Goal: Task Accomplishment & Management: Use online tool/utility

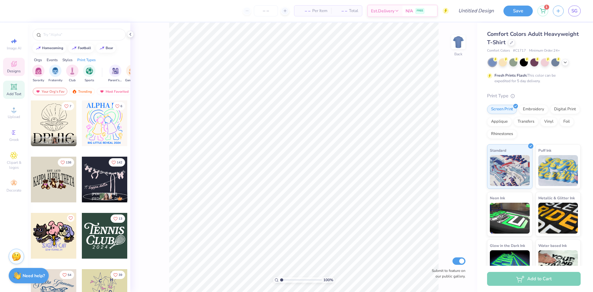
click at [17, 87] on icon at bounding box center [13, 86] width 7 height 7
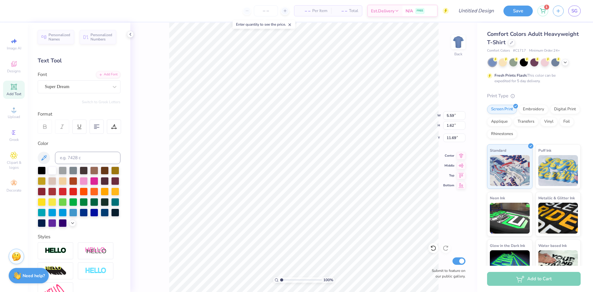
click at [17, 87] on icon at bounding box center [13, 86] width 7 height 7
click at [99, 89] on div "Super Dream" at bounding box center [76, 87] width 65 height 10
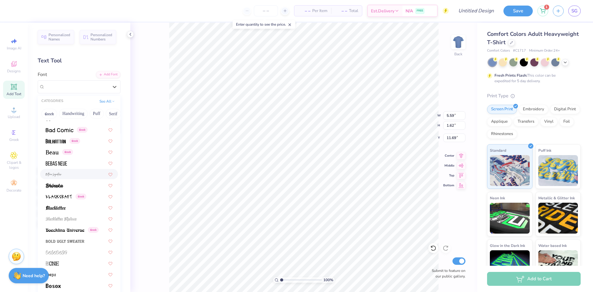
scroll to position [261, 0]
click at [75, 165] on div at bounding box center [79, 163] width 67 height 6
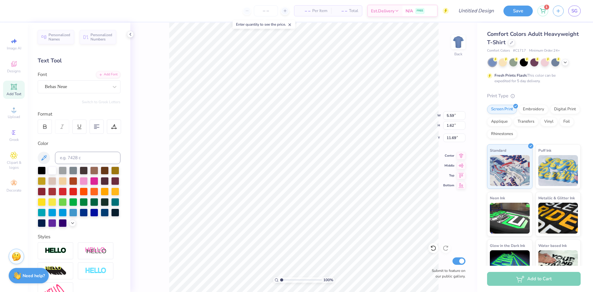
type input "3.45"
type input "3.84"
click at [505, 63] on div at bounding box center [503, 62] width 8 height 8
click at [566, 62] on icon at bounding box center [565, 61] width 5 height 5
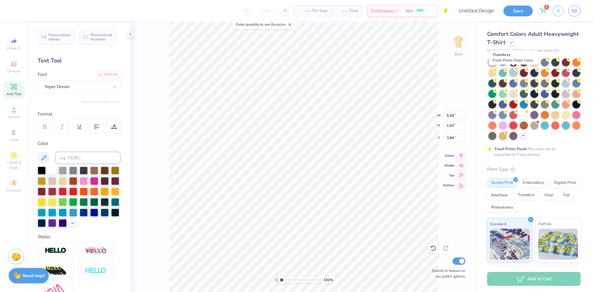
click at [511, 74] on div at bounding box center [514, 72] width 8 height 8
type textarea "T"
click at [70, 87] on div "Super Dream" at bounding box center [76, 87] width 65 height 10
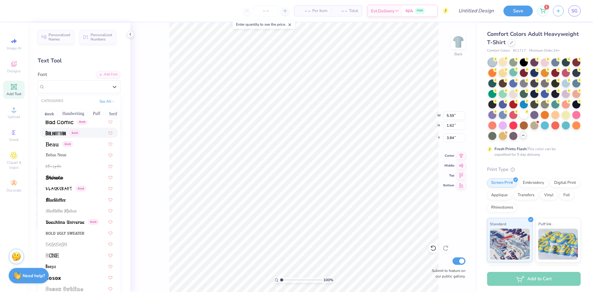
scroll to position [270, 0]
click at [56, 147] on span at bounding box center [52, 144] width 13 height 6
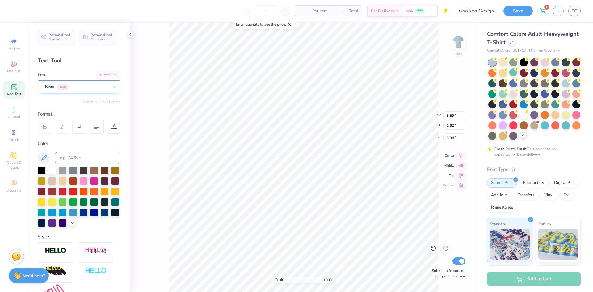
click at [90, 83] on div "Beau Greek" at bounding box center [76, 87] width 65 height 10
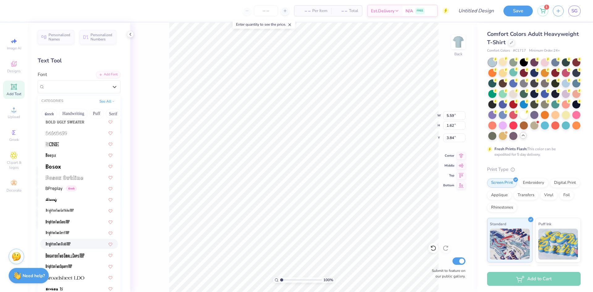
scroll to position [381, 0]
click at [65, 167] on div at bounding box center [79, 166] width 67 height 6
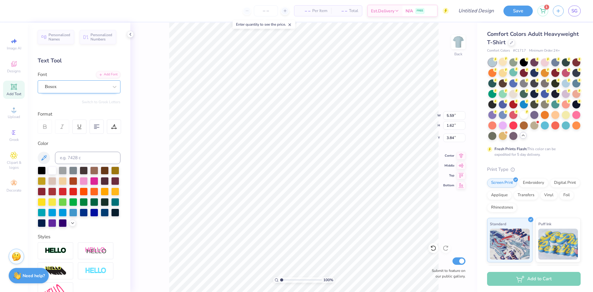
click at [108, 89] on div "Bosox" at bounding box center [76, 87] width 65 height 10
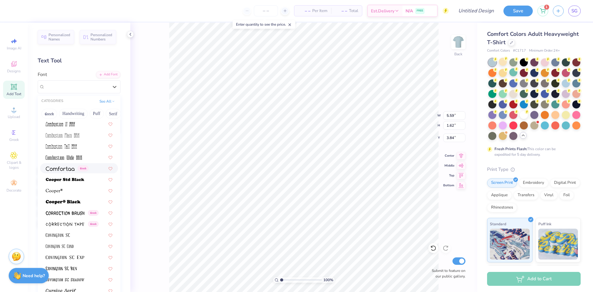
scroll to position [881, 0]
click at [80, 179] on img at bounding box center [65, 179] width 39 height 4
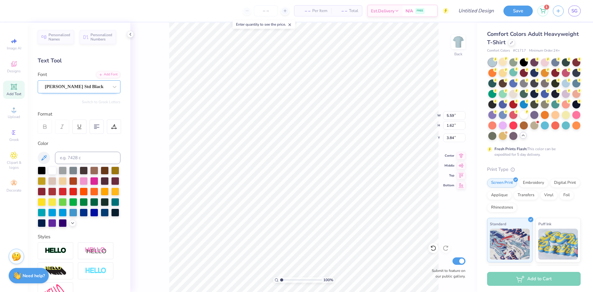
click at [101, 89] on div "Cooper Std Black" at bounding box center [76, 87] width 65 height 10
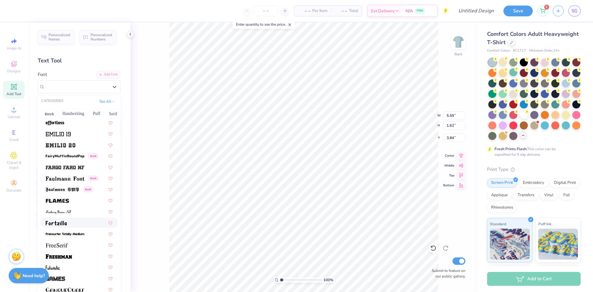
scroll to position [1348, 0]
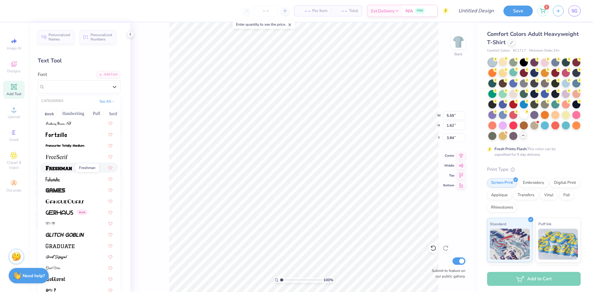
click at [70, 170] on span at bounding box center [59, 167] width 26 height 6
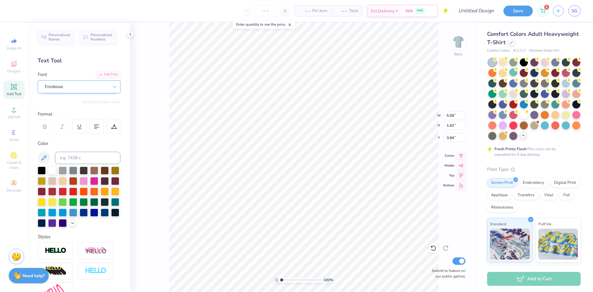
click at [88, 90] on div at bounding box center [77, 87] width 64 height 8
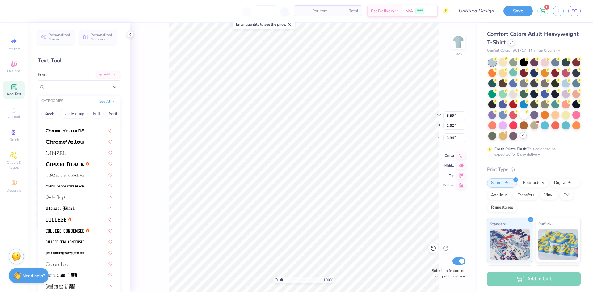
scroll to position [827, 0]
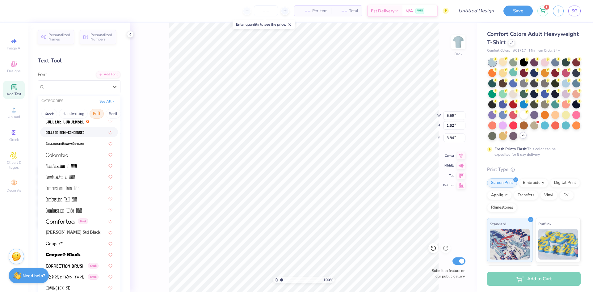
click at [97, 113] on button "Puff" at bounding box center [97, 114] width 14 height 10
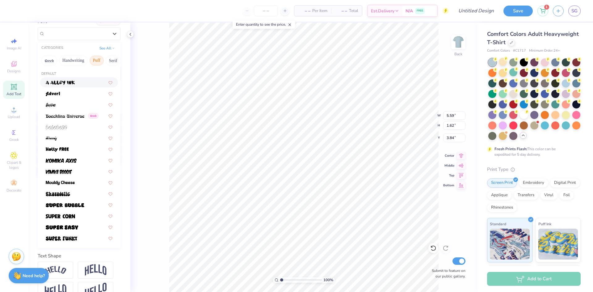
scroll to position [54, 0]
click at [80, 205] on img at bounding box center [65, 204] width 39 height 4
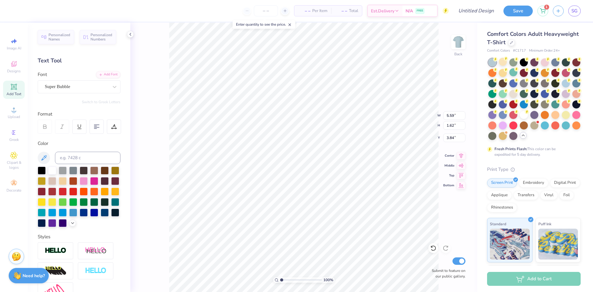
scroll to position [0, 0]
click at [83, 87] on div "Super Bubble" at bounding box center [76, 87] width 65 height 10
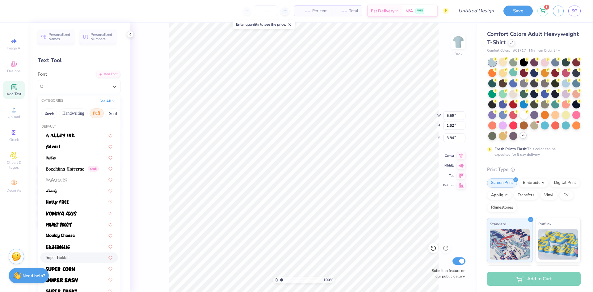
click at [96, 113] on button "Puff" at bounding box center [97, 113] width 14 height 10
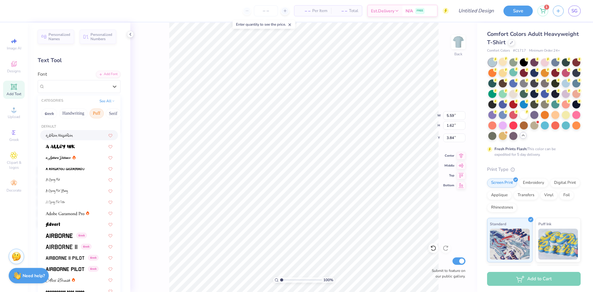
click at [98, 115] on button "Puff" at bounding box center [97, 113] width 14 height 10
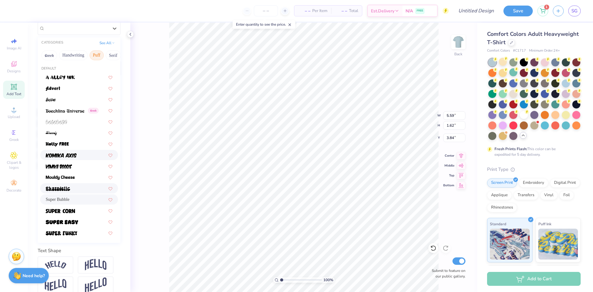
scroll to position [59, 0]
click at [70, 197] on span "Super Bubble" at bounding box center [58, 199] width 24 height 6
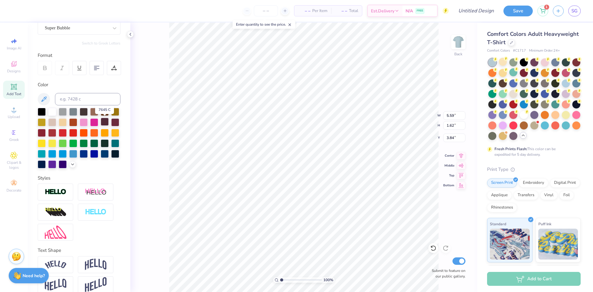
click at [105, 124] on div at bounding box center [105, 122] width 8 height 8
click at [115, 155] on div at bounding box center [115, 153] width 8 height 8
click at [42, 111] on div at bounding box center [42, 111] width 8 height 8
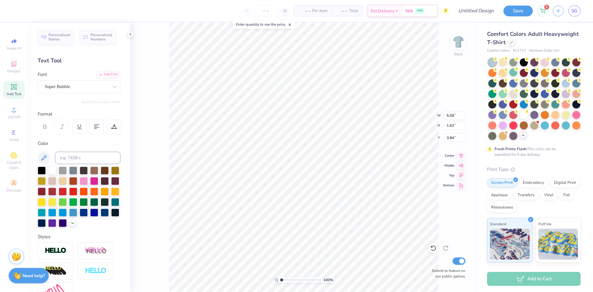
scroll to position [0, 1]
type textarea "MY FAVORITE THINGS"
click at [79, 127] on icon at bounding box center [80, 127] width 6 height 6
click at [93, 131] on div at bounding box center [97, 127] width 14 height 14
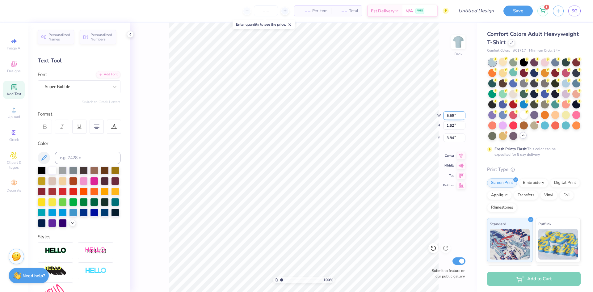
click at [448, 116] on input "5.59" at bounding box center [455, 115] width 22 height 9
type input "14.17"
type input "3.89"
type input "2.70"
click at [450, 116] on input "14.17" at bounding box center [455, 115] width 22 height 9
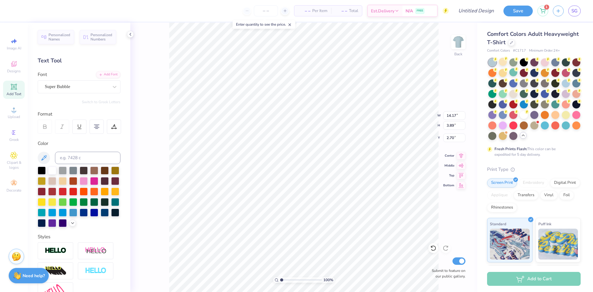
type input "12.37"
type input "3.39"
type input "2.66"
click at [15, 64] on icon at bounding box center [13, 63] width 7 height 7
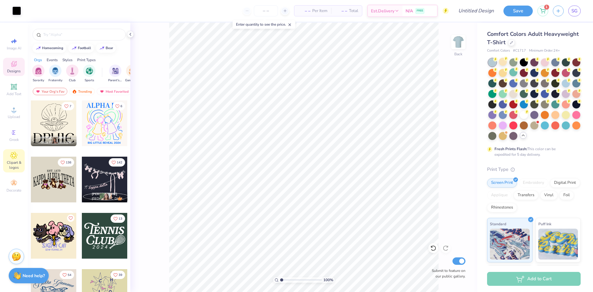
click at [11, 153] on icon at bounding box center [13, 155] width 7 height 7
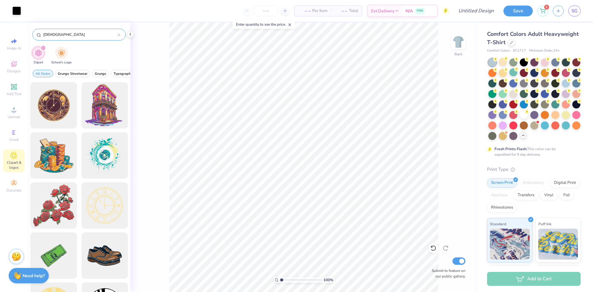
type input "church"
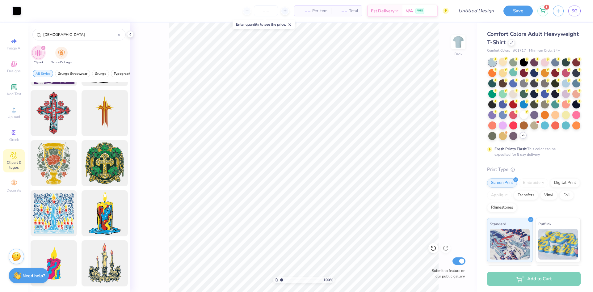
scroll to position [0, 0]
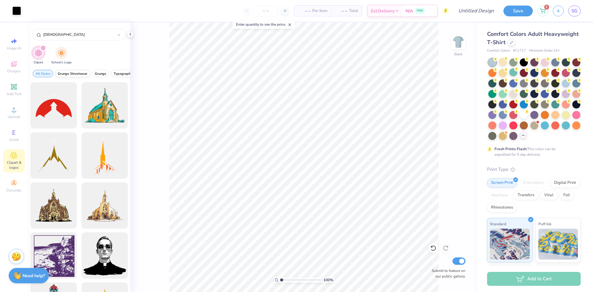
click at [74, 74] on span "Grunge Streetwear" at bounding box center [73, 73] width 30 height 5
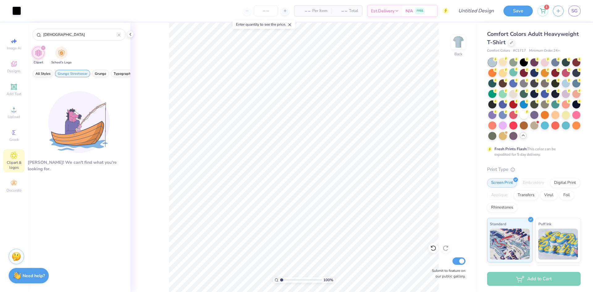
click at [47, 76] on button "All Styles" at bounding box center [43, 73] width 20 height 7
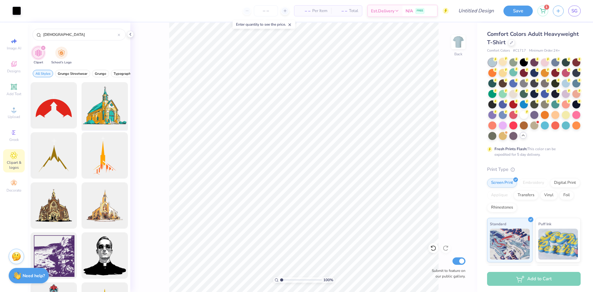
click at [107, 112] on div at bounding box center [104, 105] width 51 height 51
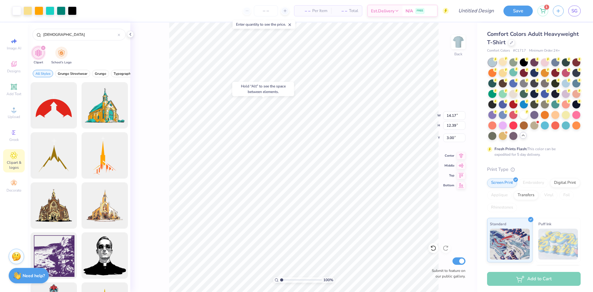
type input "5.26"
type input "5.38"
type input "4.70"
type input "5.23"
click at [118, 35] on icon at bounding box center [119, 35] width 2 height 2
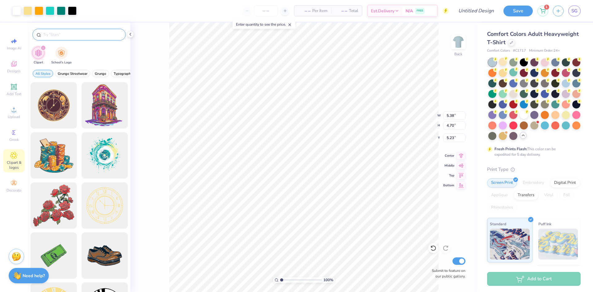
click at [110, 34] on input "text" at bounding box center [82, 35] width 79 height 6
type input "dog"
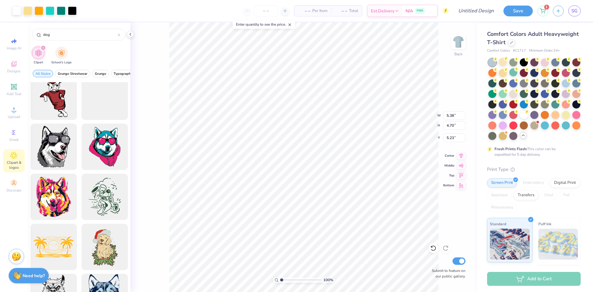
scroll to position [2103, 0]
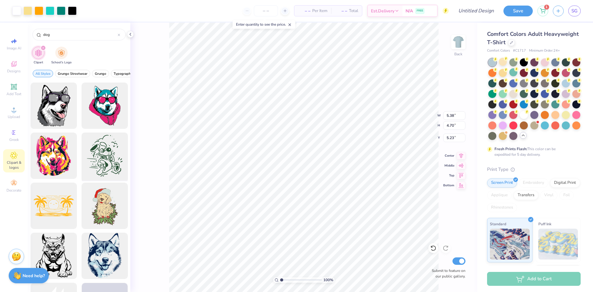
click at [105, 157] on div at bounding box center [104, 155] width 51 height 51
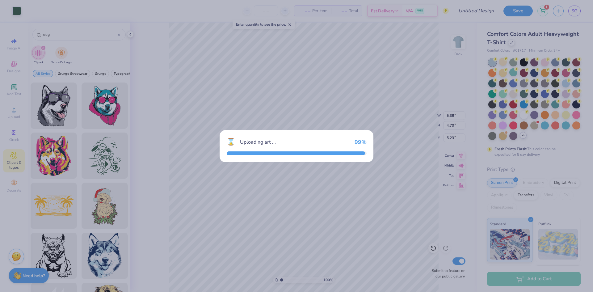
type input "14.17"
type input "16.59"
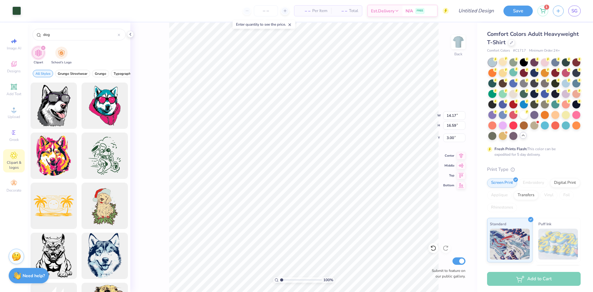
type input "2.66"
type input "4.33"
type input "5.07"
type input "11.55"
type input "6.50"
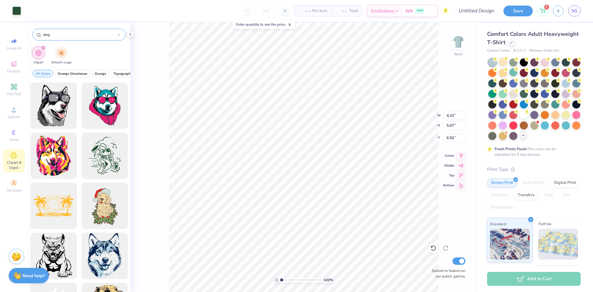
click at [119, 36] on icon at bounding box center [119, 35] width 2 height 2
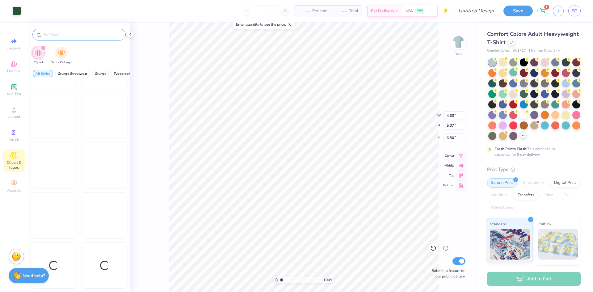
scroll to position [591, 0]
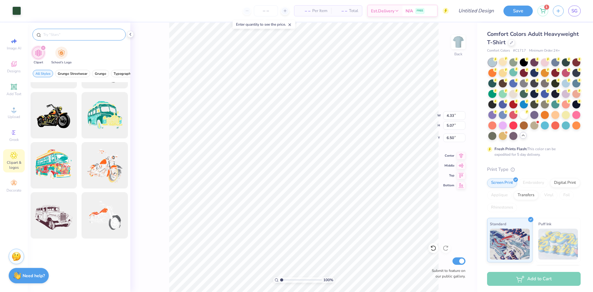
click at [59, 38] on div at bounding box center [78, 35] width 93 height 12
click at [60, 36] on input "text" at bounding box center [82, 35] width 79 height 6
type input "fashion"
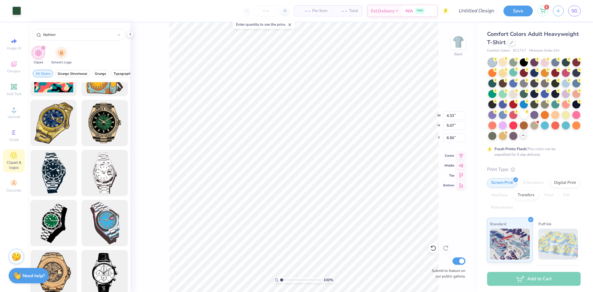
scroll to position [2636, 0]
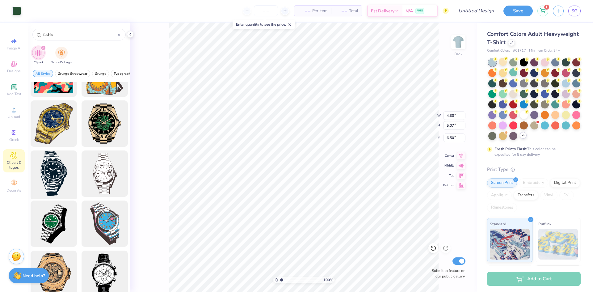
click at [51, 183] on div at bounding box center [53, 173] width 51 height 51
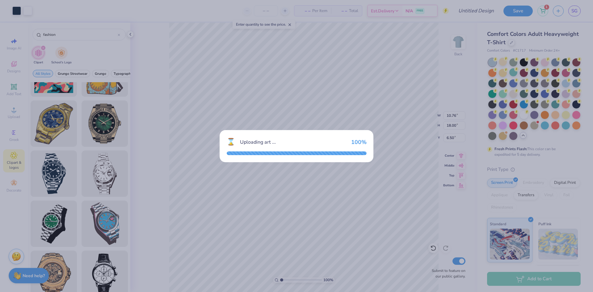
type input "10.76"
type input "18.00"
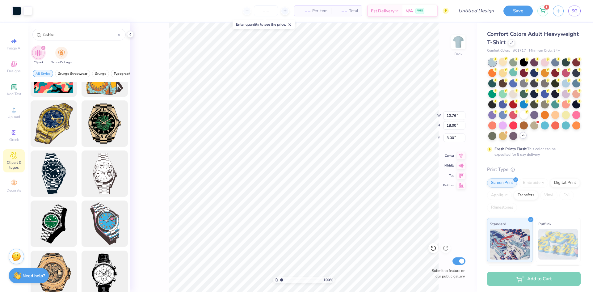
type input "4.73"
type input "3.33"
type input "5.56"
type input "7.15"
type input "2.31"
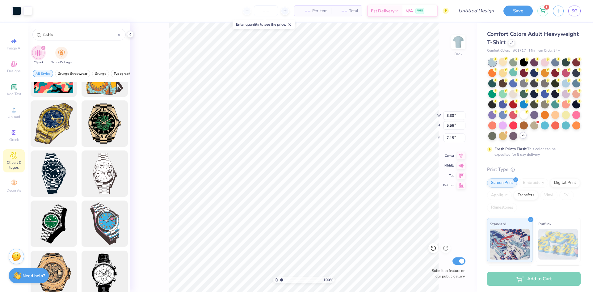
type input "3.87"
type input "11.23"
click at [120, 36] on icon at bounding box center [119, 35] width 2 height 2
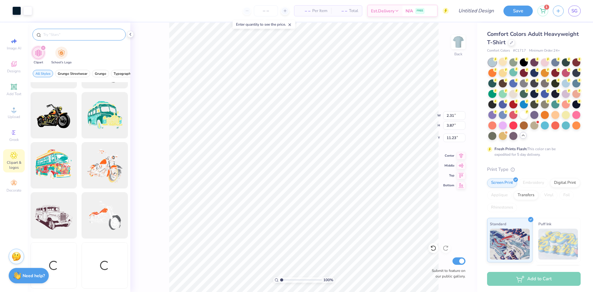
scroll to position [591, 0]
click at [83, 75] on span "Grunge Streetwear" at bounding box center [73, 73] width 30 height 5
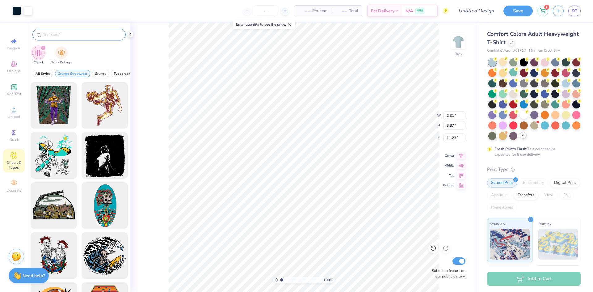
click at [99, 75] on span "Grunge" at bounding box center [100, 73] width 11 height 5
drag, startPoint x: 115, startPoint y: 72, endPoint x: 85, endPoint y: 76, distance: 30.3
click at [85, 76] on div "All Styles Grunge Streetwear Grunge Typography Graphic Streetwear 60s & 70s Ret…" at bounding box center [79, 75] width 103 height 14
click at [47, 75] on span "All Styles" at bounding box center [43, 73] width 15 height 5
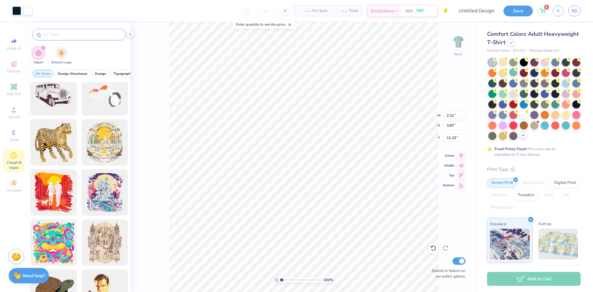
scroll to position [717, 0]
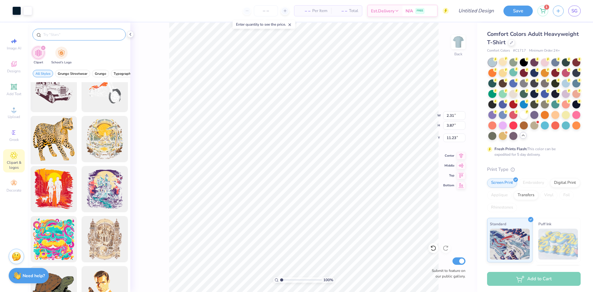
click at [62, 138] on div at bounding box center [53, 139] width 51 height 51
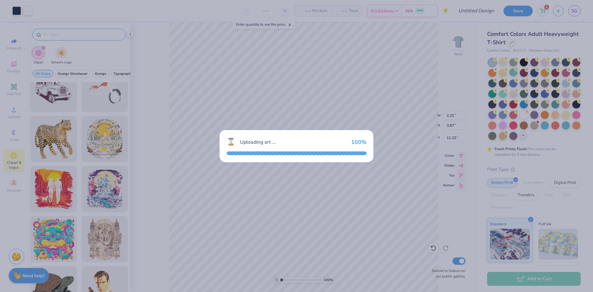
type input "14.17"
type input "14.80"
type input "3.00"
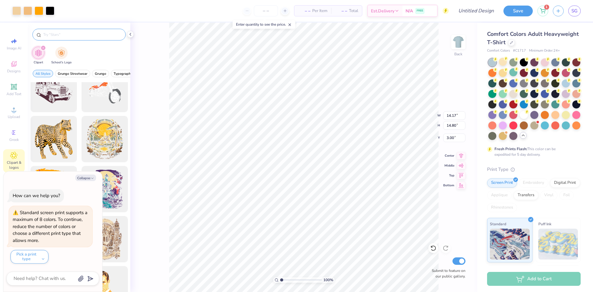
type textarea "x"
type input "4.67"
type input "4.88"
type input "10.73"
type textarea "x"
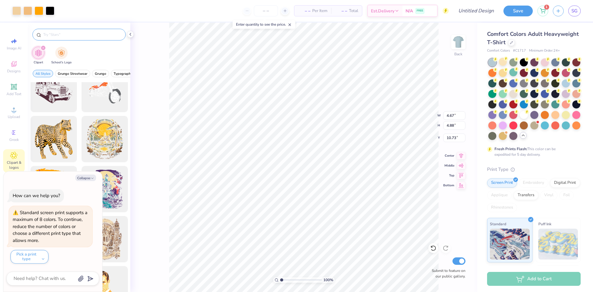
type input "4.33"
type input "5.07"
type input "6.50"
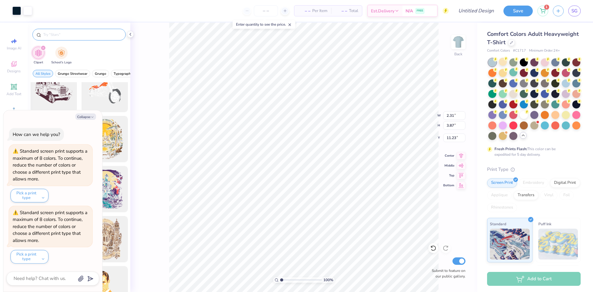
type textarea "x"
type input "2.31"
type input "3.87"
type input "11.23"
type textarea "x"
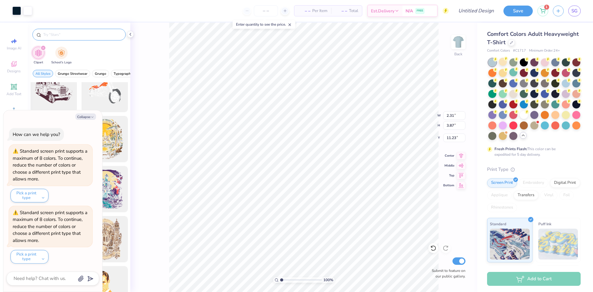
type input "7.58"
click at [32, 204] on div "How can we help you? Standard screen print supports a maximum of 8 colors. To c…" at bounding box center [52, 196] width 93 height 146
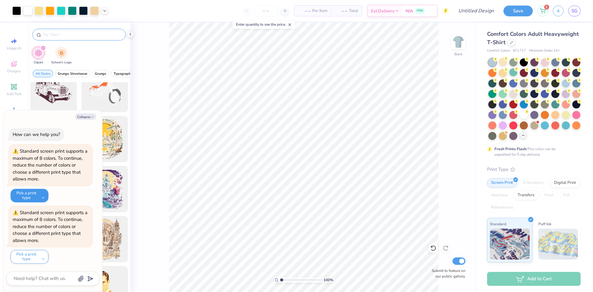
click at [40, 194] on button "Pick a print type" at bounding box center [30, 196] width 38 height 14
click at [90, 116] on button "Collapse" at bounding box center [85, 116] width 21 height 6
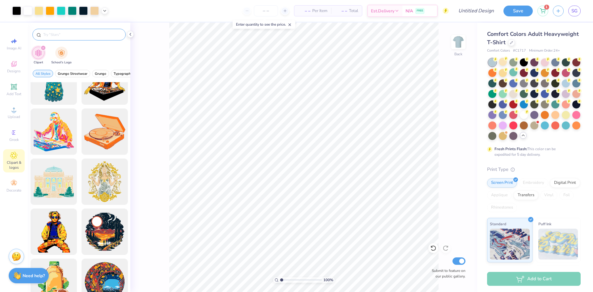
scroll to position [2130, 0]
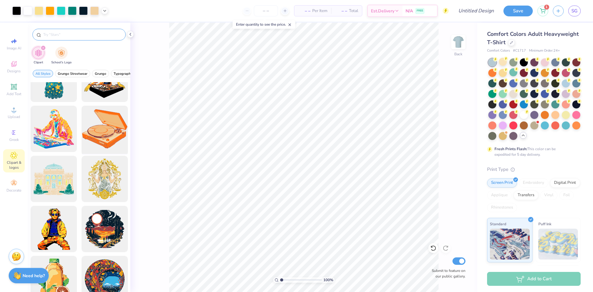
click at [105, 129] on div at bounding box center [104, 129] width 51 height 51
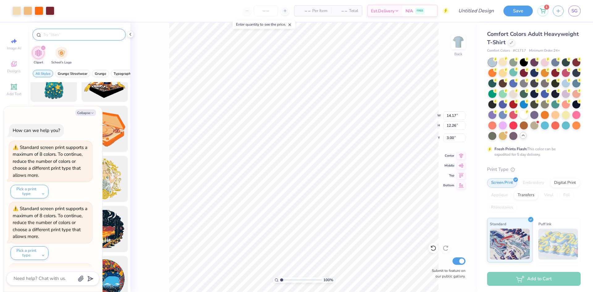
scroll to position [57, 0]
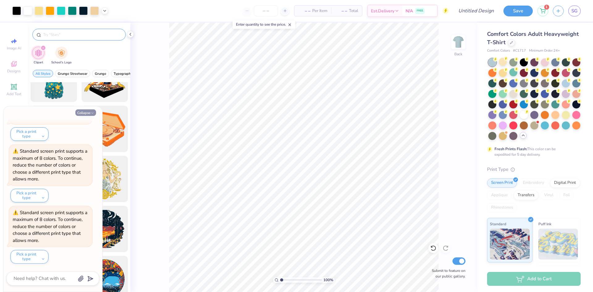
click at [83, 113] on button "Collapse" at bounding box center [85, 112] width 21 height 6
type textarea "x"
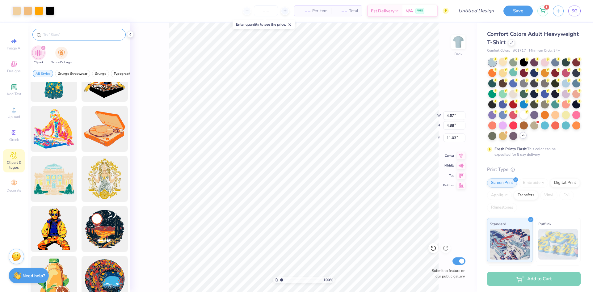
type input "4.67"
type input "4.88"
type input "11.03"
type input "7.66"
type input "6.63"
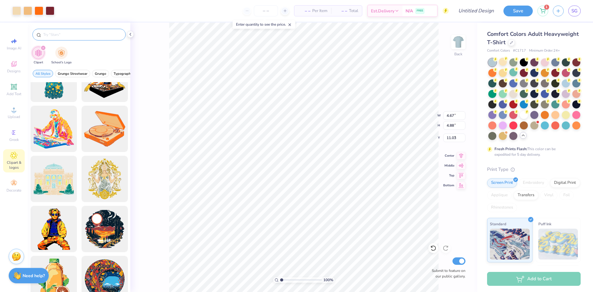
type input "7.03"
type input "5.38"
type input "4.70"
type input "8.87"
type input "7.66"
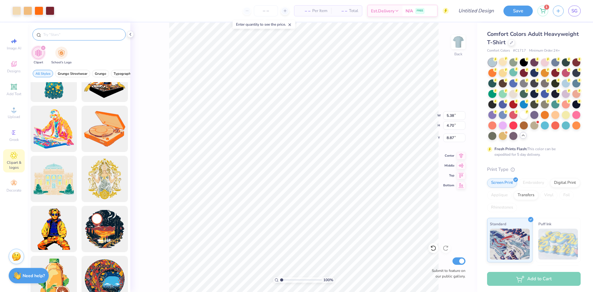
type input "6.63"
type input "6.20"
type input "7.24"
type input "5.72"
type input "6.45"
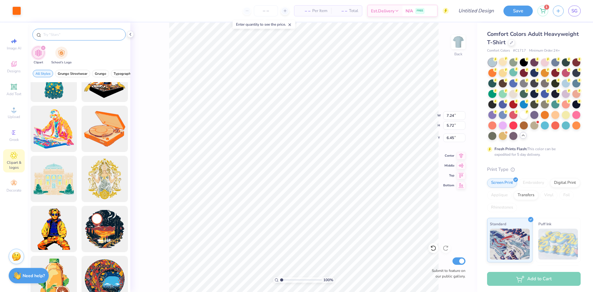
type input "7.63"
type input "6.58"
type input "6.22"
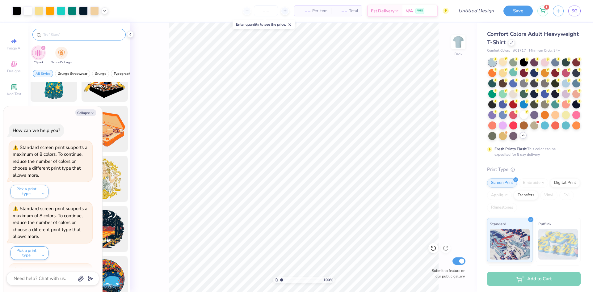
scroll to position [119, 0]
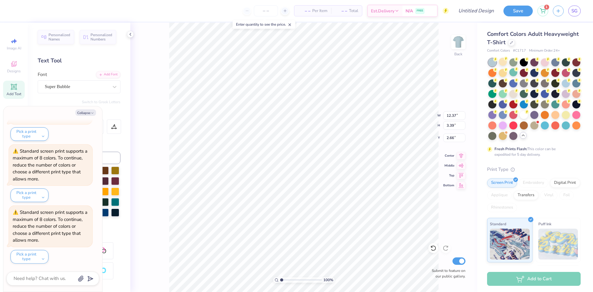
type textarea "x"
type input "1.81"
click at [82, 112] on button "Collapse" at bounding box center [85, 112] width 21 height 6
type textarea "x"
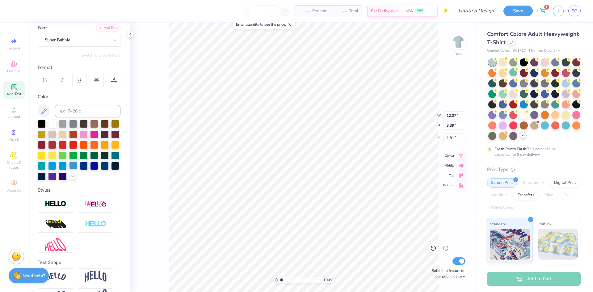
scroll to position [47, 0]
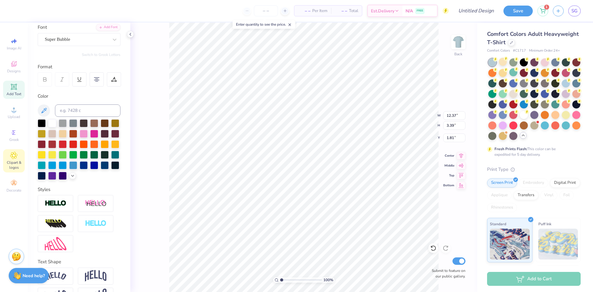
click at [16, 155] on icon at bounding box center [13, 155] width 7 height 7
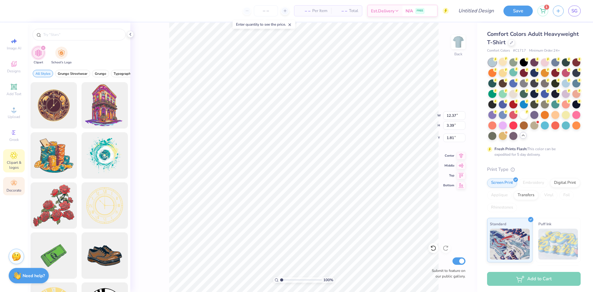
click at [14, 186] on icon at bounding box center [13, 183] width 7 height 7
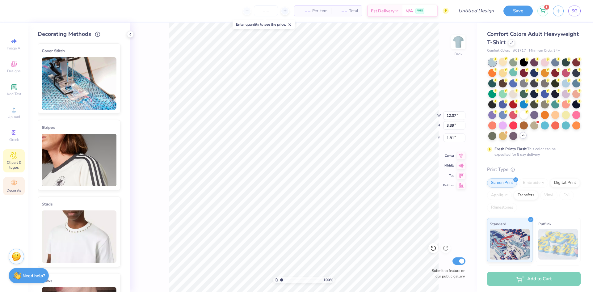
click at [13, 163] on span "Clipart & logos" at bounding box center [14, 165] width 22 height 10
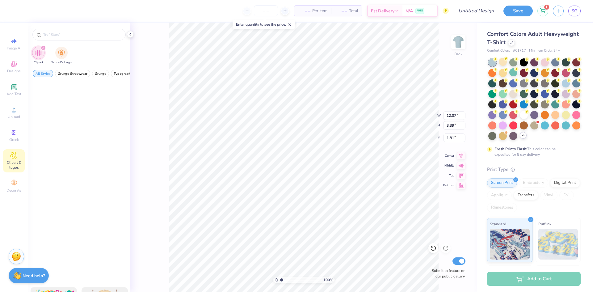
scroll to position [927, 0]
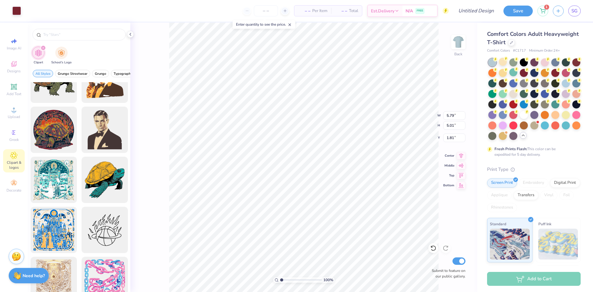
type input "5.79"
type input "5.01"
type input "6.20"
type input "2.31"
type input "3.87"
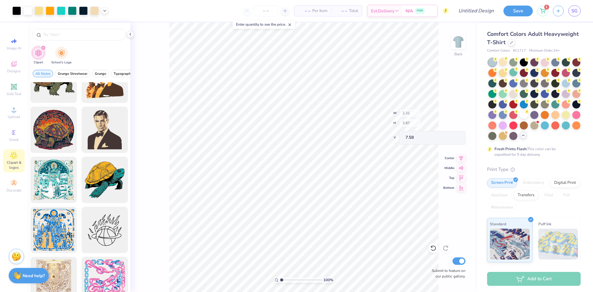
click at [113, 13] on div "– – Per Item – – Total Est. Delivery N/A FREE" at bounding box center [281, 11] width 336 height 22
click at [573, 12] on span "SG" at bounding box center [575, 10] width 6 height 7
click at [575, 15] on link "SG" at bounding box center [575, 11] width 12 height 11
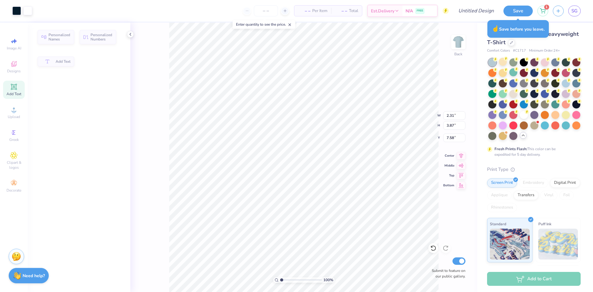
type input "9.83"
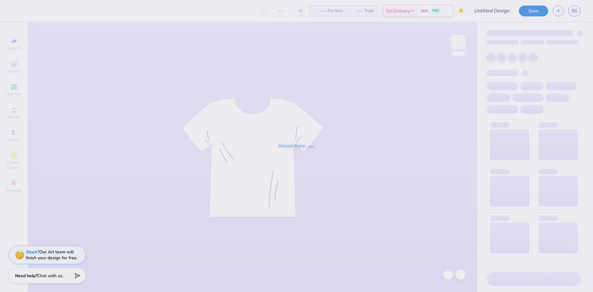
type input "tennis"
type input "12"
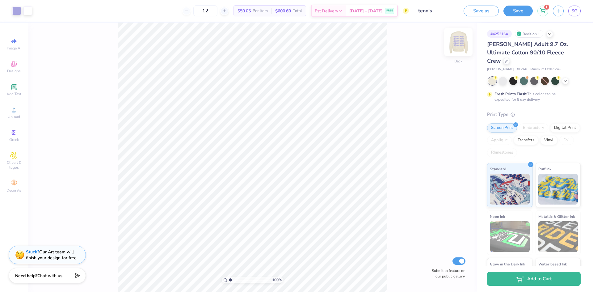
click at [461, 49] on img at bounding box center [458, 42] width 25 height 25
